Goal: Information Seeking & Learning: Find specific fact

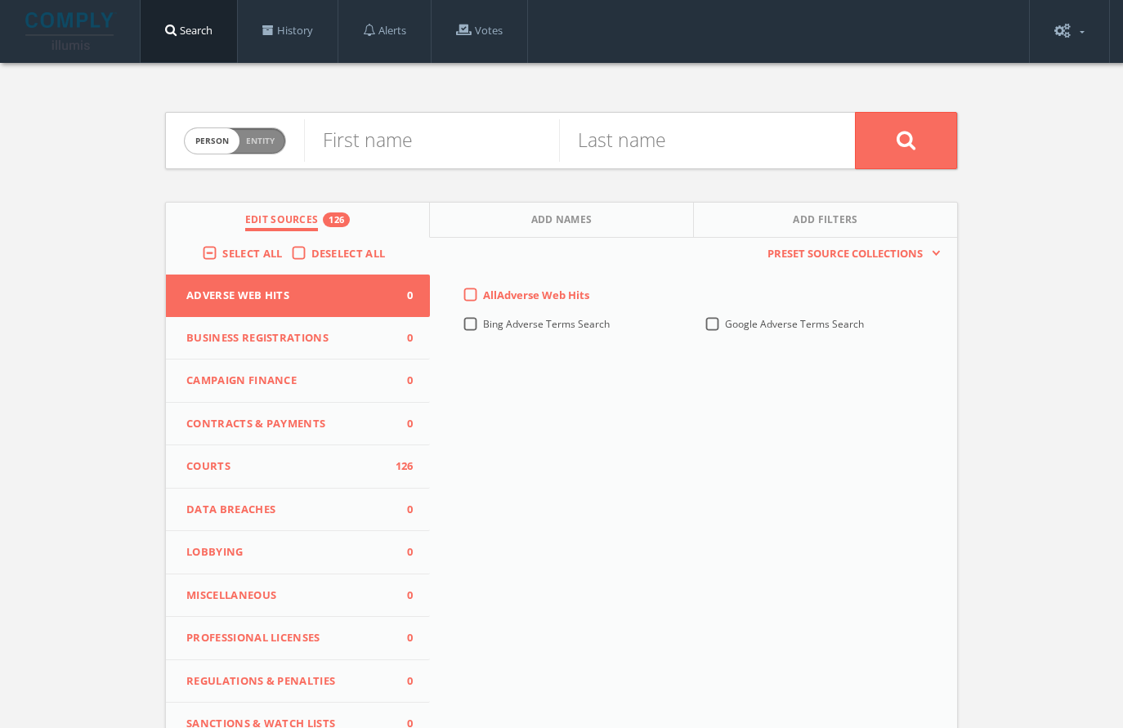
drag, startPoint x: 0, startPoint y: 0, endPoint x: 179, endPoint y: 29, distance: 181.3
click at [179, 29] on link "Search" at bounding box center [189, 31] width 96 height 62
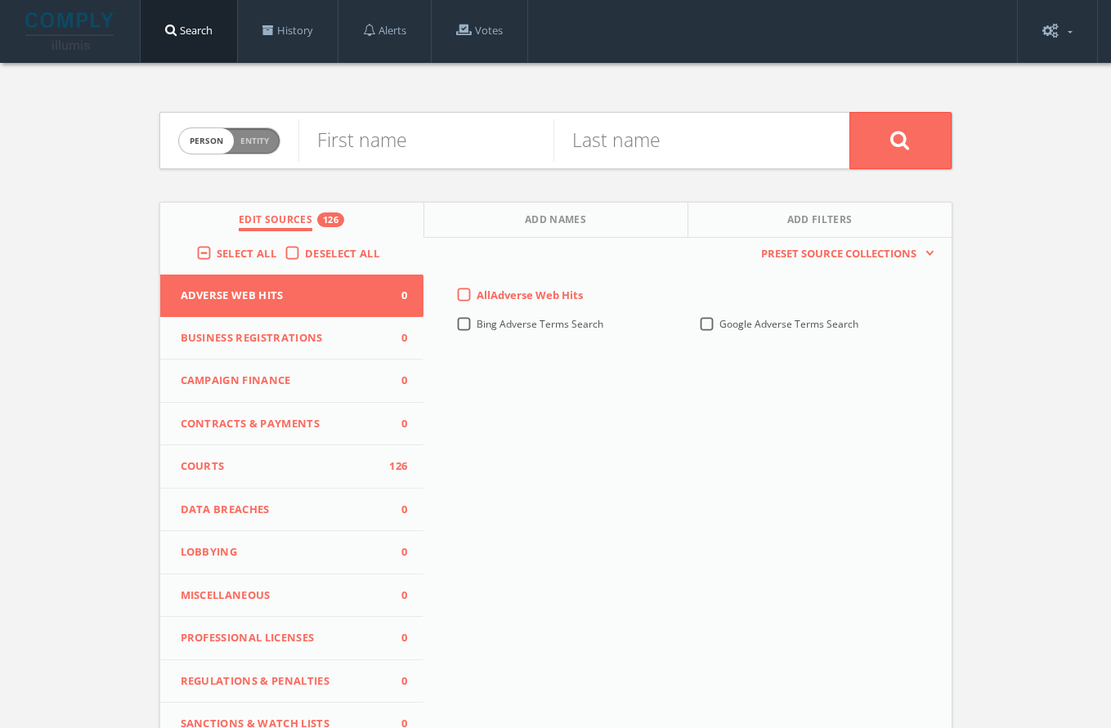
click at [217, 258] on label "Select All" at bounding box center [251, 254] width 68 height 16
click at [0, 0] on input "Select All" at bounding box center [0, 0] width 0 height 0
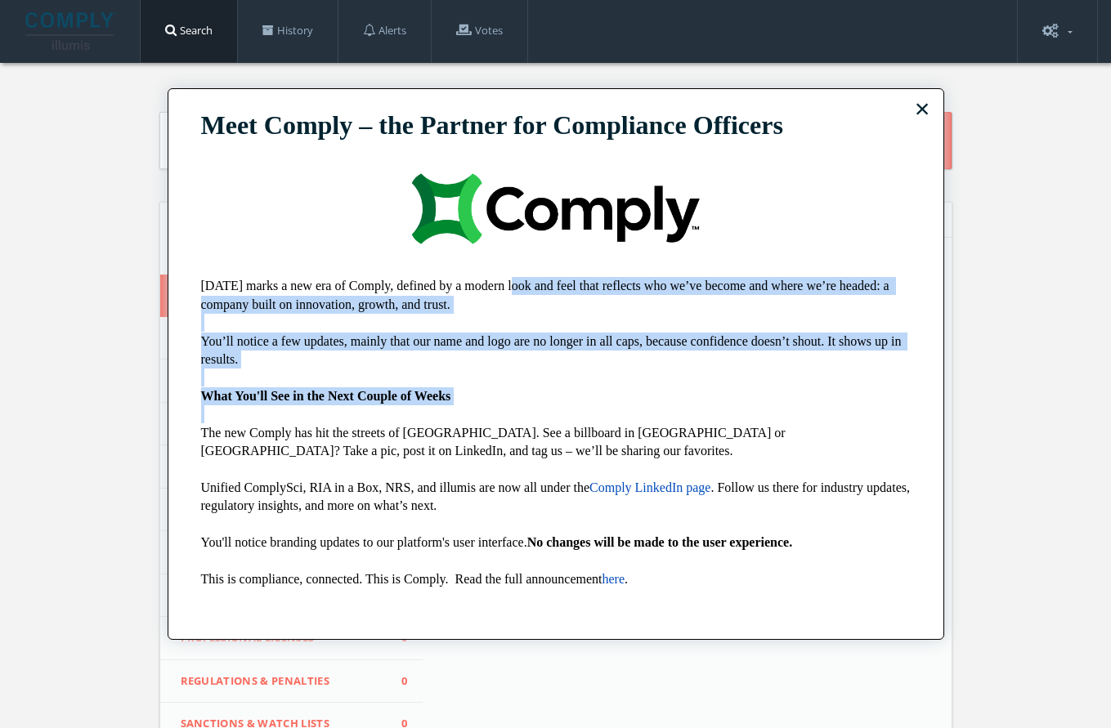
drag, startPoint x: 511, startPoint y: 291, endPoint x: 515, endPoint y: 423, distance: 131.7
click at [515, 423] on div "[DATE] marks a new era of Comply, defined by a modern look and feel that reflec…" at bounding box center [555, 441] width 709 height 329
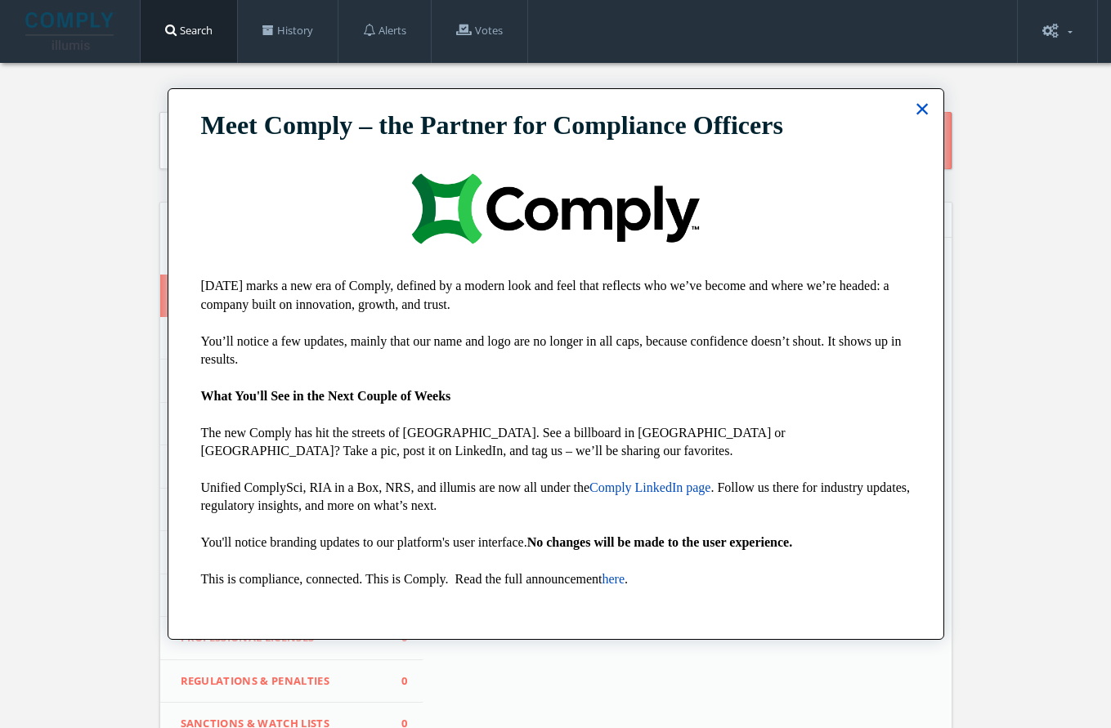
click at [917, 105] on button "×" at bounding box center [923, 109] width 16 height 26
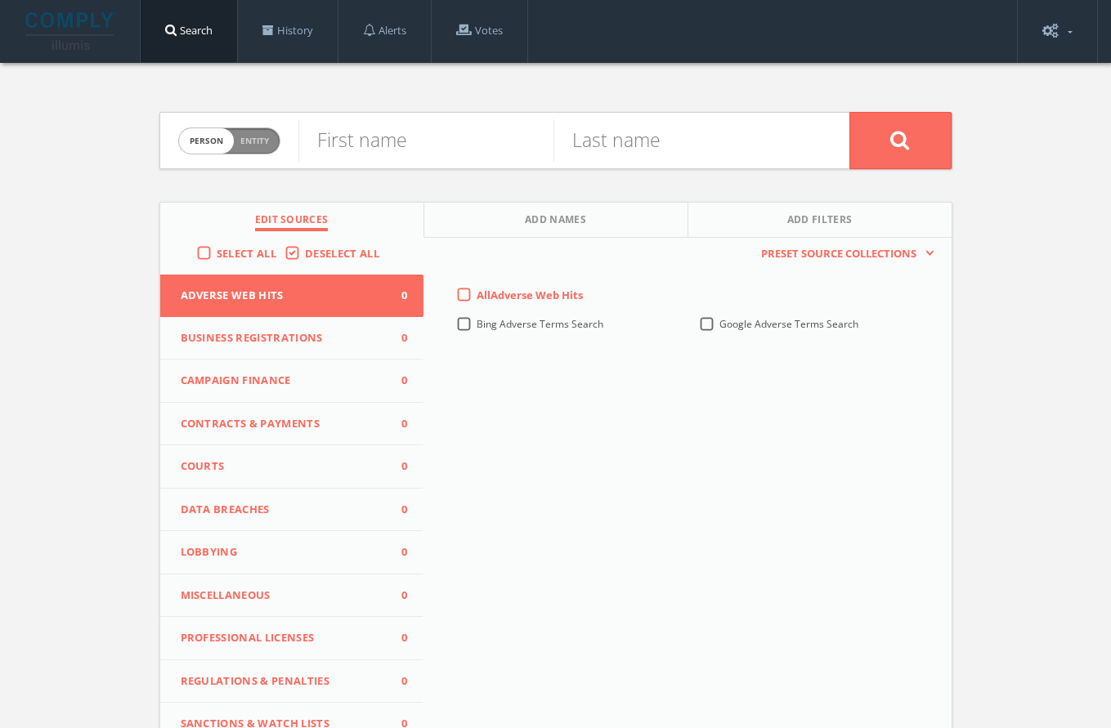
click at [211, 257] on div "Select All" at bounding box center [240, 253] width 88 height 15
click at [209, 251] on div "Select All" at bounding box center [240, 253] width 88 height 15
click at [217, 250] on label "Select All" at bounding box center [251, 254] width 68 height 16
click at [0, 0] on input "Select All" at bounding box center [0, 0] width 0 height 0
click at [384, 153] on input "text" at bounding box center [425, 140] width 255 height 43
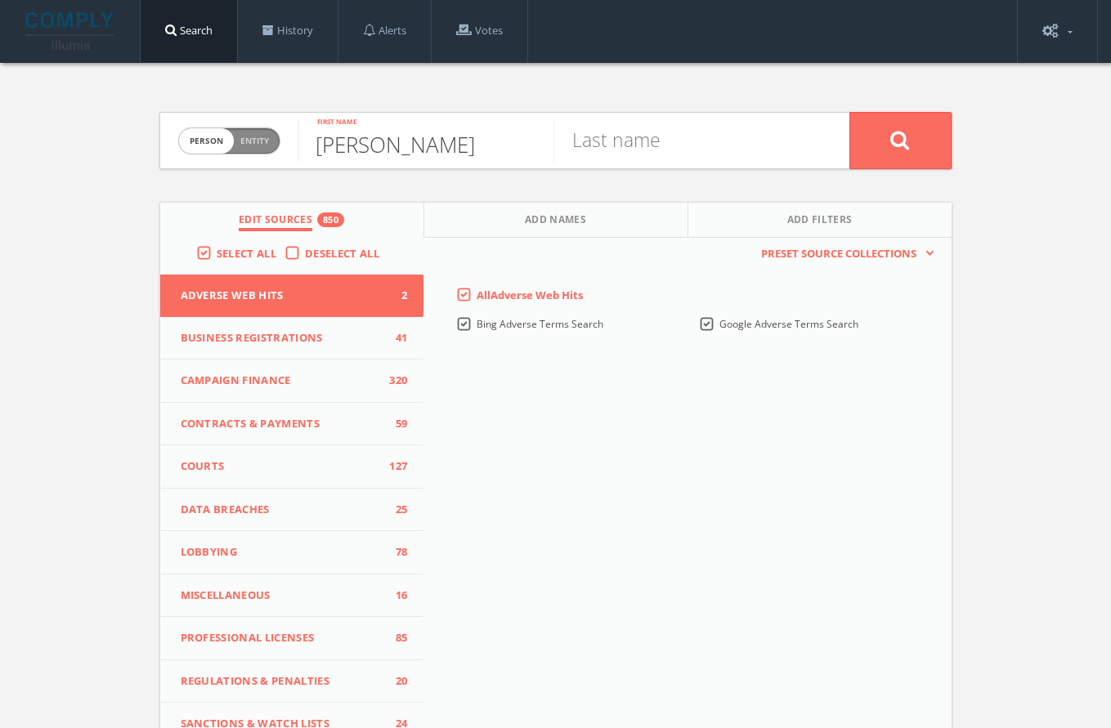
type input "[PERSON_NAME]"
click at [849, 112] on button at bounding box center [900, 140] width 102 height 57
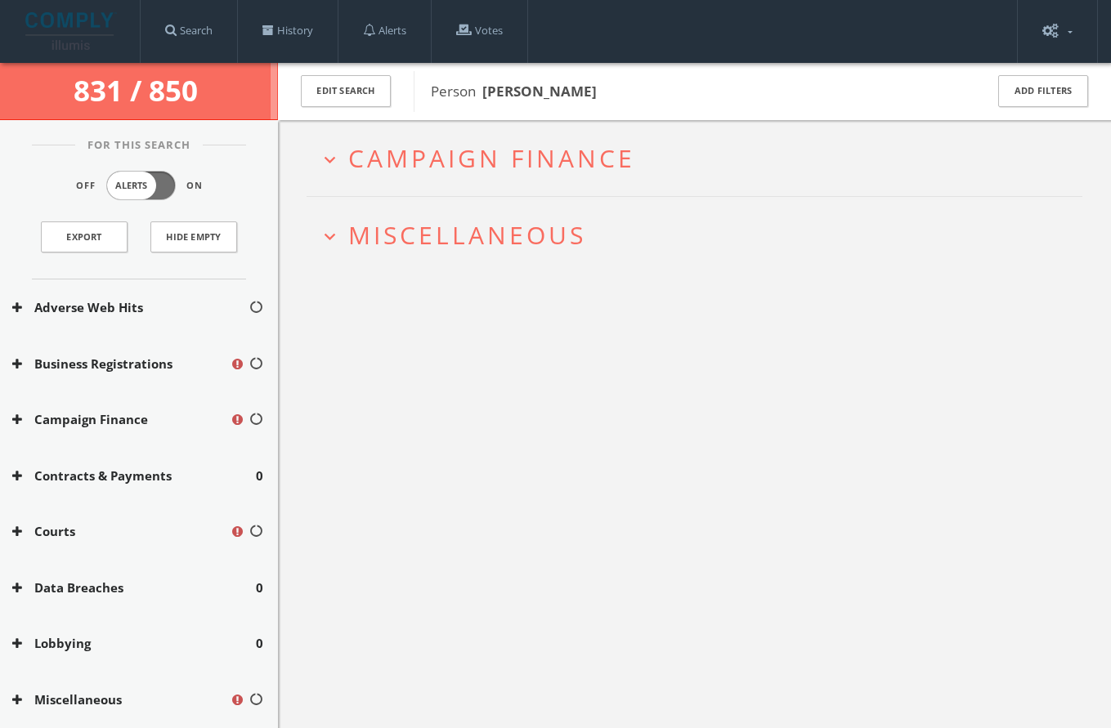
click at [505, 243] on span "Miscellaneous" at bounding box center [467, 235] width 238 height 34
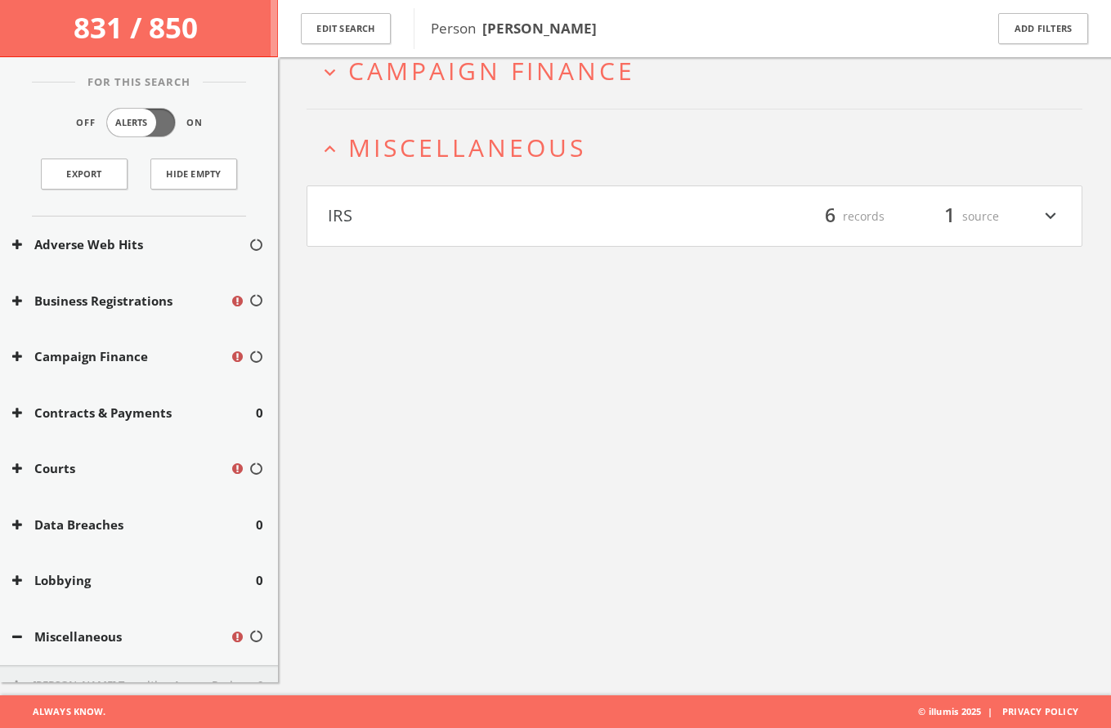
click at [491, 212] on button "IRS" at bounding box center [511, 217] width 367 height 28
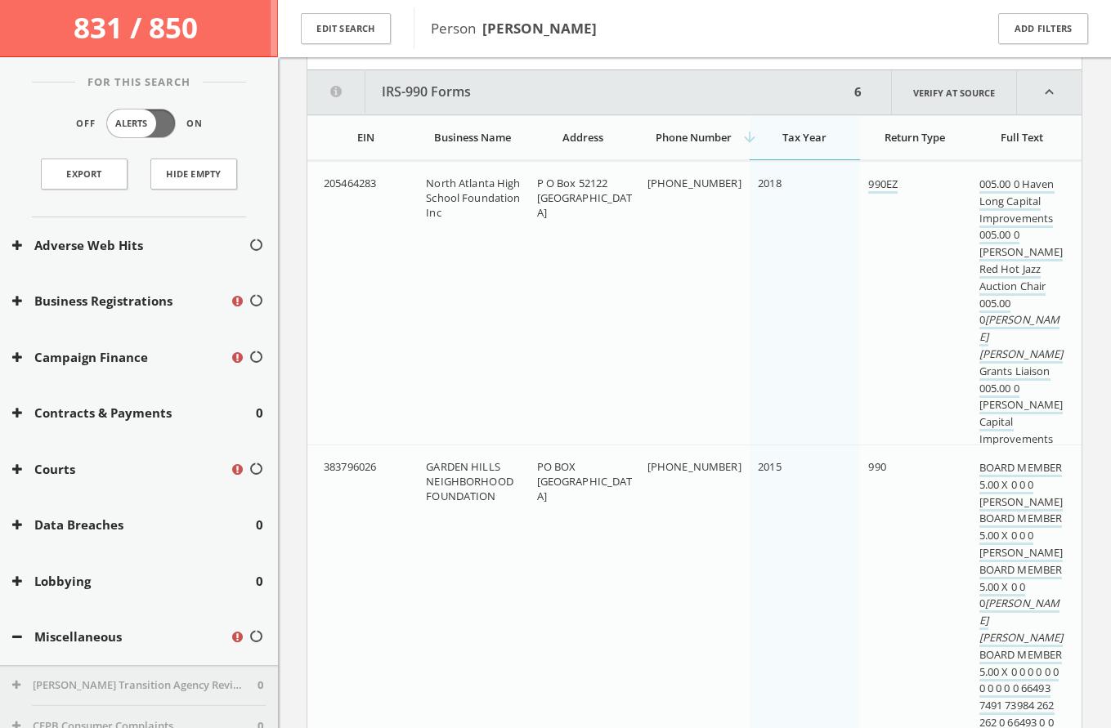
scroll to position [285, 0]
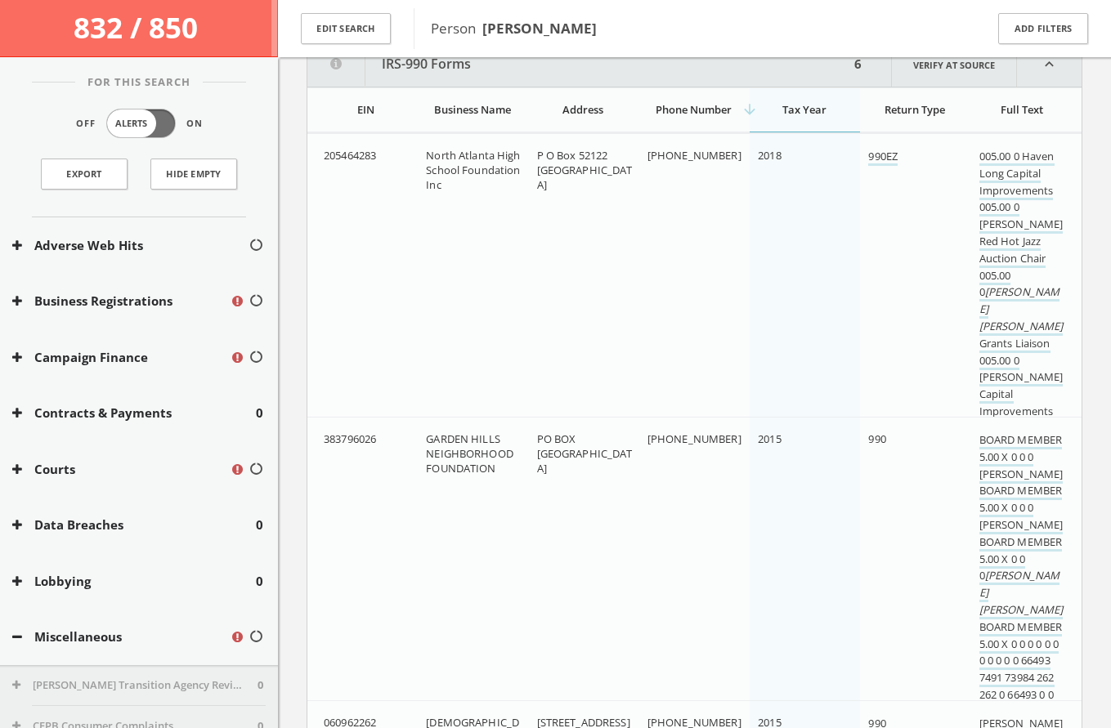
drag, startPoint x: 531, startPoint y: 276, endPoint x: 538, endPoint y: 295, distance: 19.9
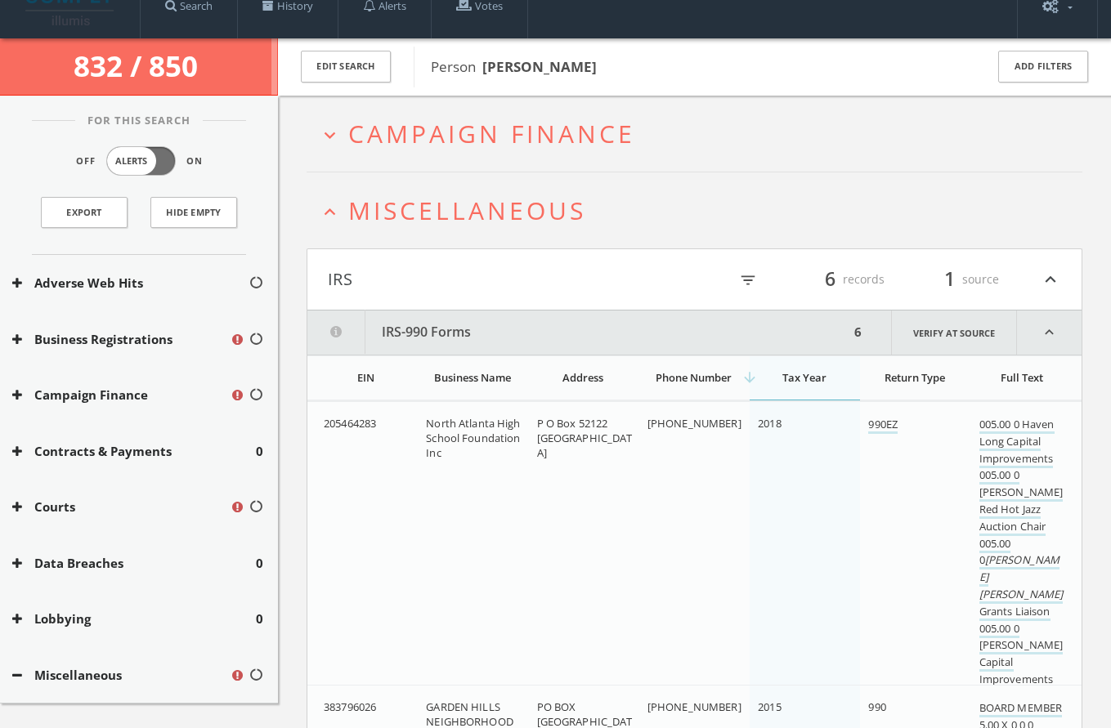
scroll to position [0, 0]
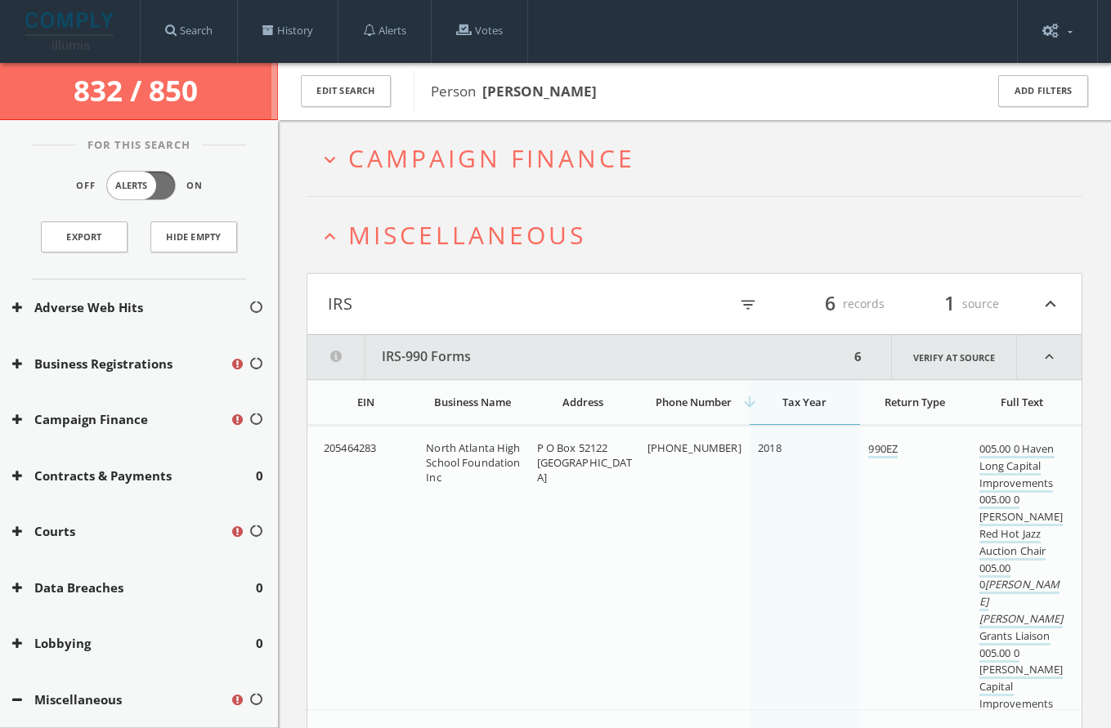
click at [555, 153] on span "Campaign Finance" at bounding box center [491, 158] width 287 height 34
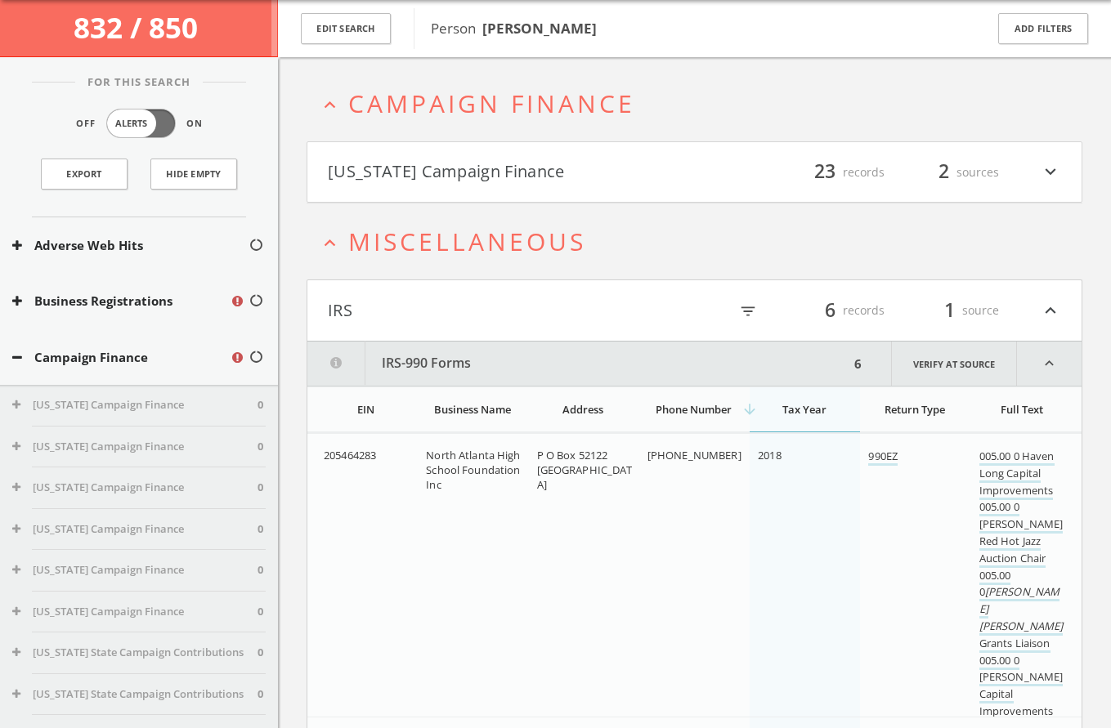
click at [538, 184] on button "[US_STATE] Campaign Finance" at bounding box center [511, 173] width 367 height 28
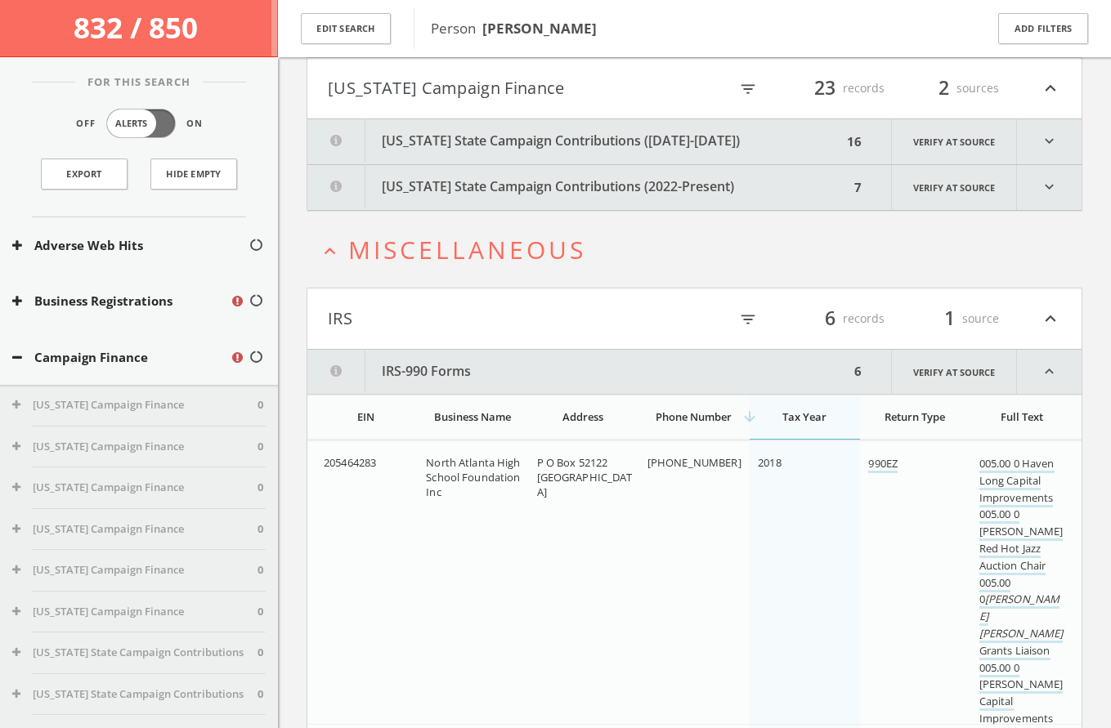
click at [538, 184] on button "[US_STATE] State Campaign Contributions (2022-Present)" at bounding box center [578, 187] width 542 height 45
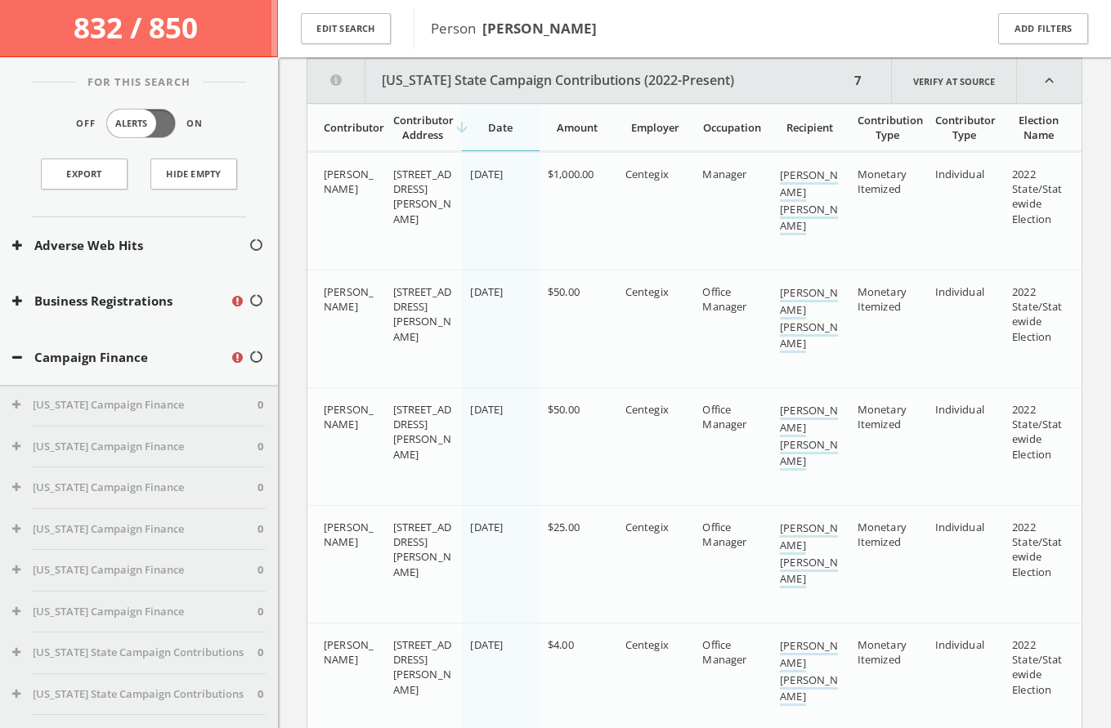
scroll to position [254, 0]
click at [513, 131] on div "arrow_downward Date" at bounding box center [500, 126] width 60 height 15
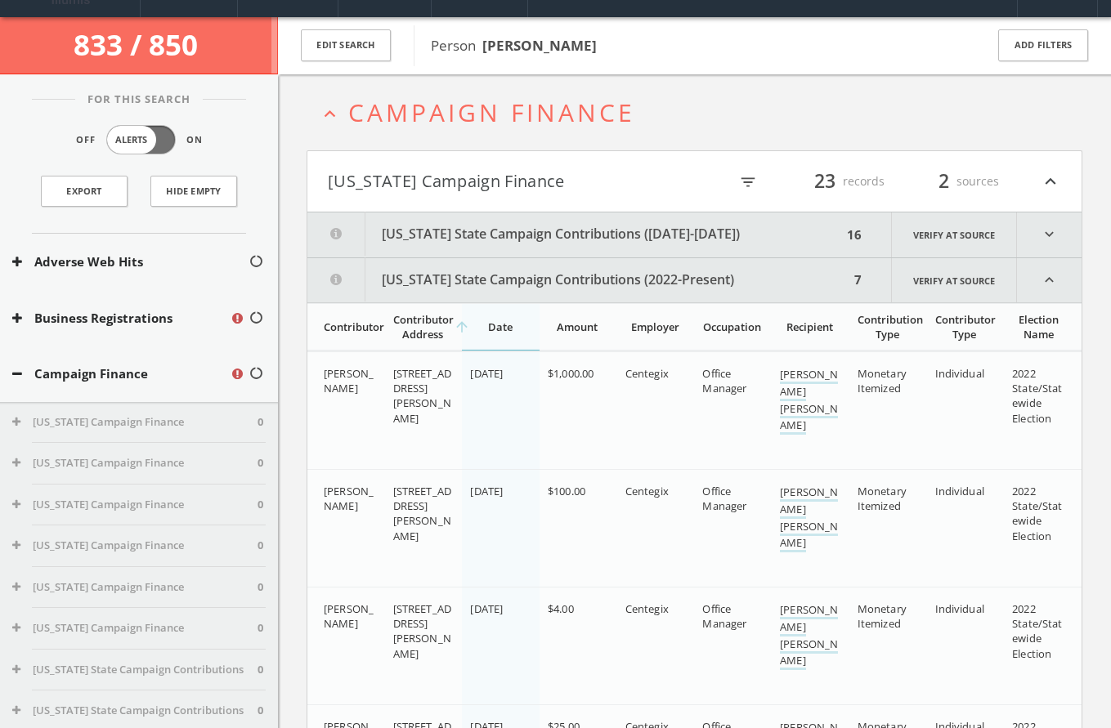
scroll to position [27, 0]
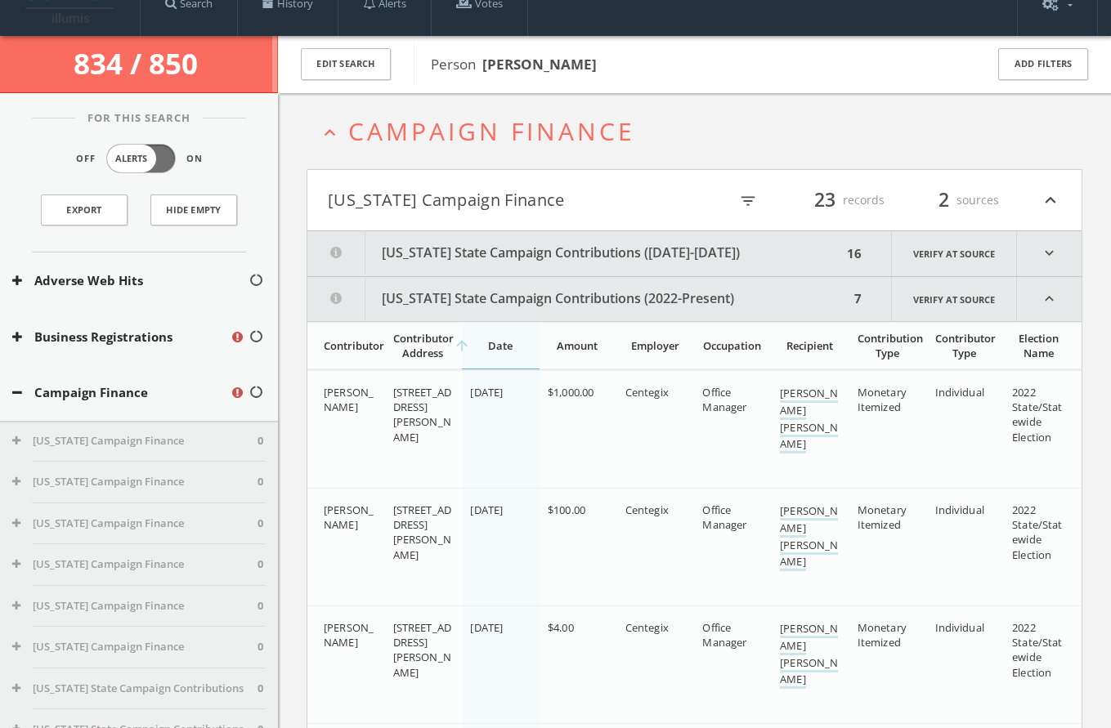
click at [576, 257] on button "[US_STATE] State Campaign Contributions ([DATE]-[DATE])" at bounding box center [574, 253] width 535 height 45
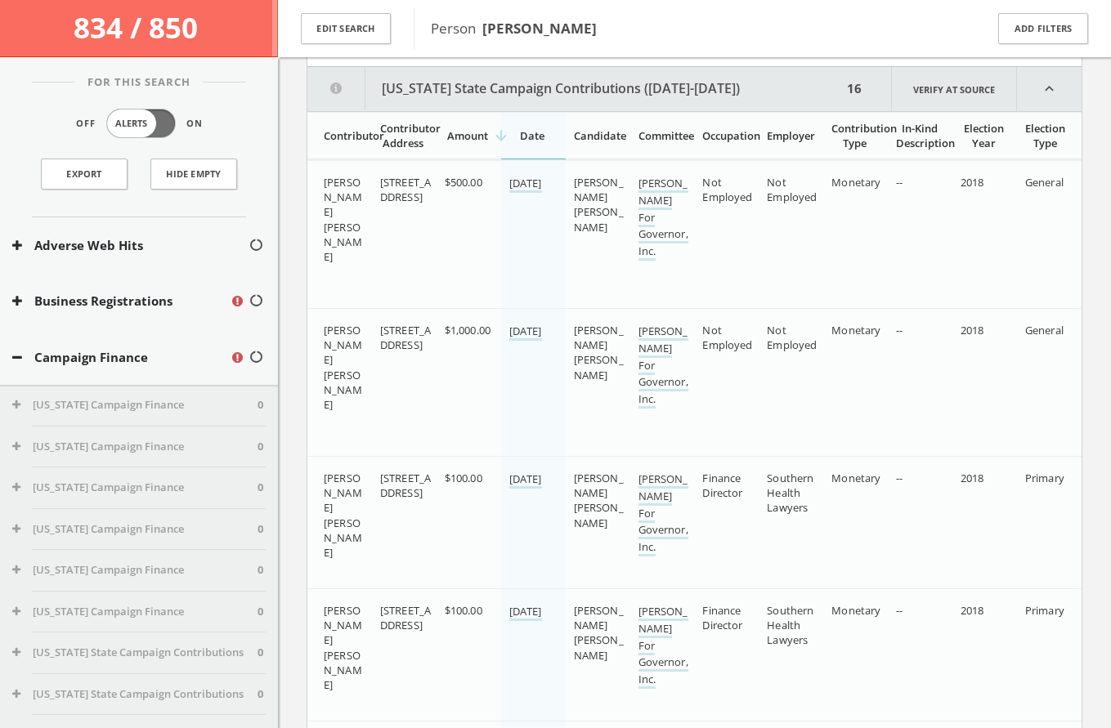
scroll to position [200, 0]
click at [522, 129] on div "arrow_downward Date" at bounding box center [532, 135] width 47 height 15
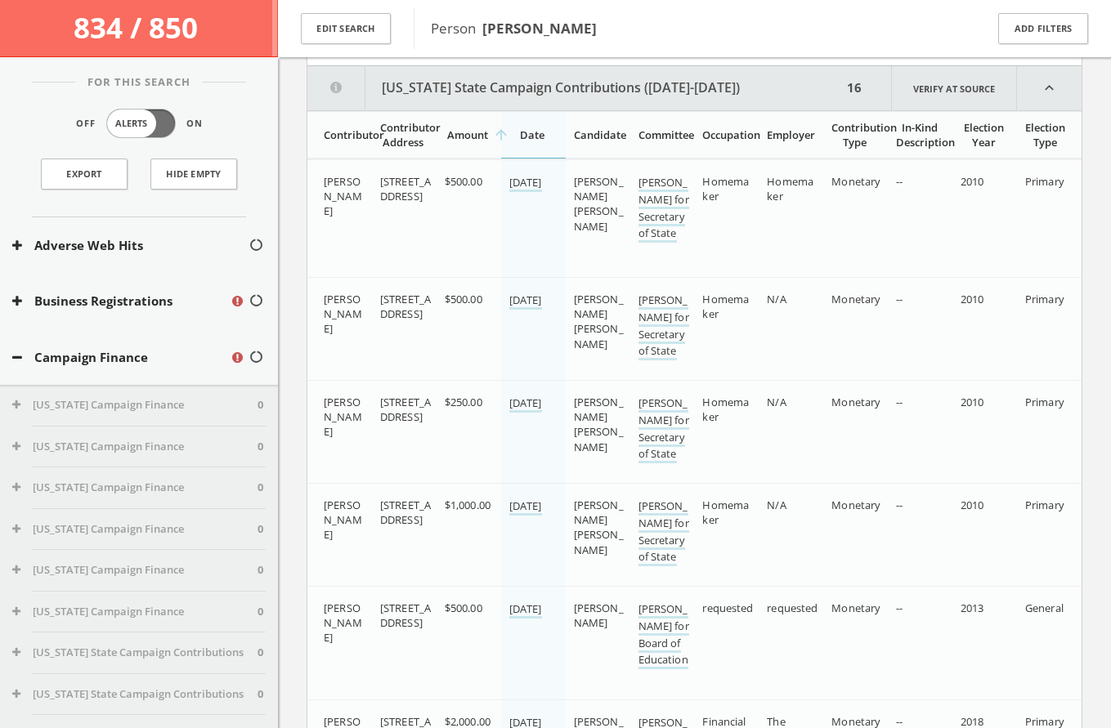
click at [522, 129] on div "arrow_upward Date" at bounding box center [532, 135] width 47 height 15
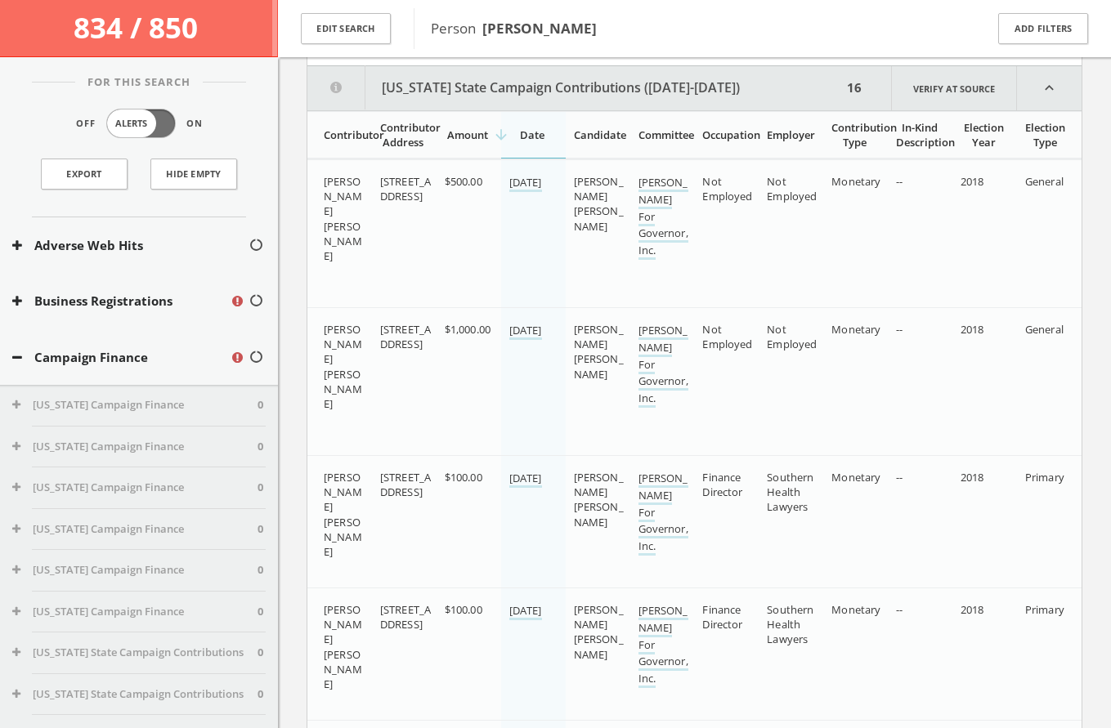
click at [522, 129] on div "arrow_downward Date" at bounding box center [532, 135] width 47 height 15
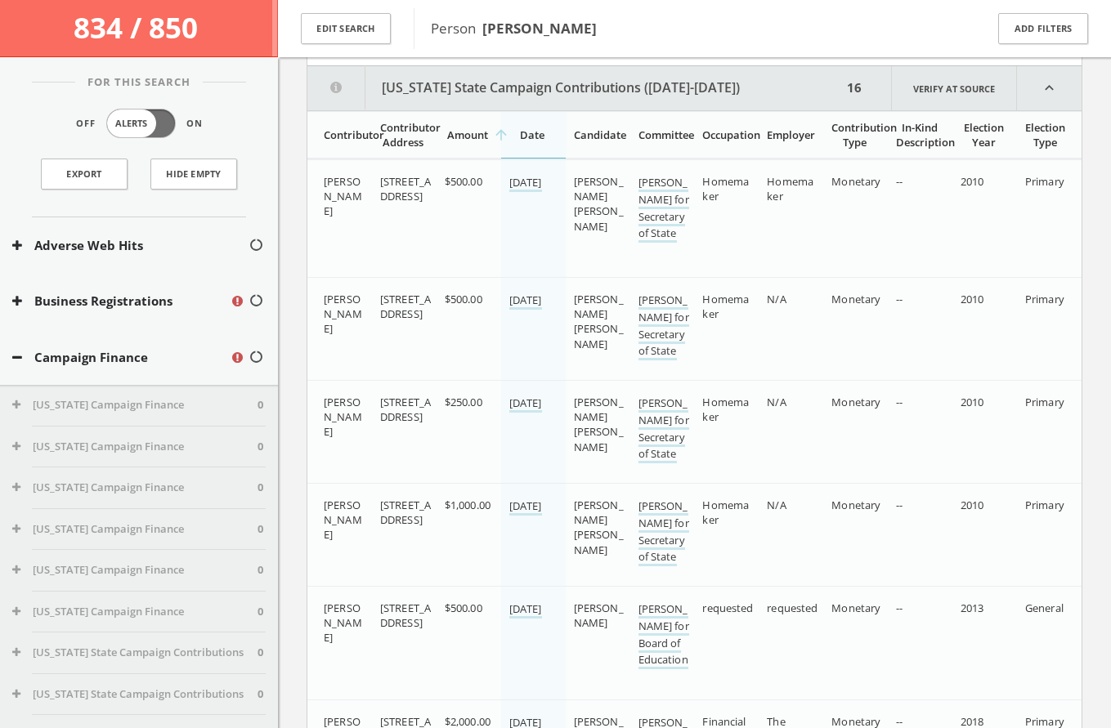
click at [519, 119] on th "arrow_upward Date" at bounding box center [533, 134] width 65 height 47
